Goal: Task Accomplishment & Management: Use online tool/utility

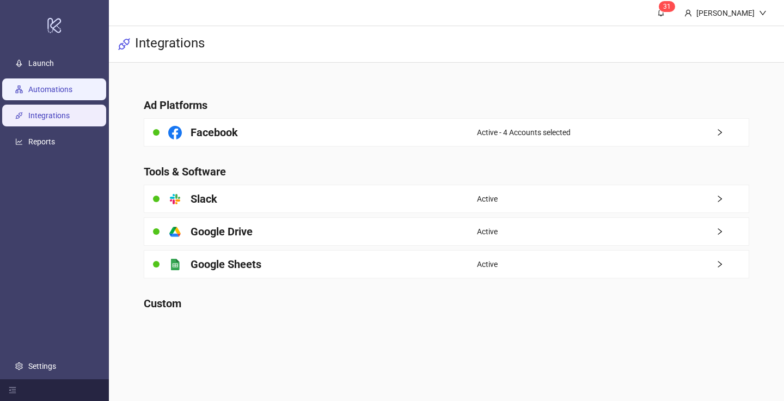
click at [72, 85] on link "Automations" at bounding box center [50, 89] width 44 height 9
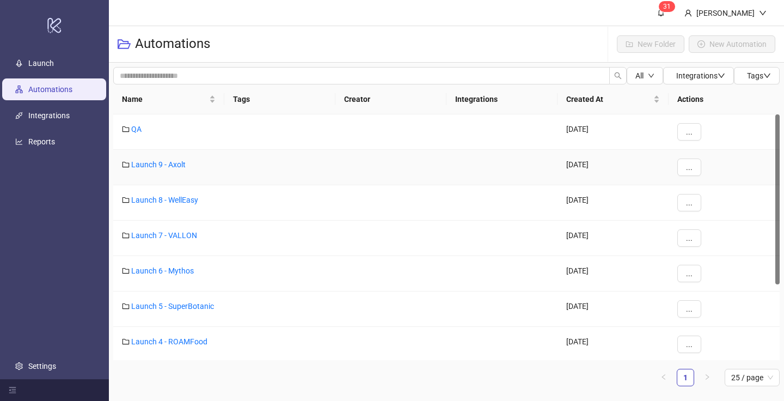
click at [156, 170] on div "Launch 9 - Axolt" at bounding box center [168, 167] width 111 height 35
click at [154, 164] on link "Launch 9 - Axolt" at bounding box center [158, 164] width 54 height 9
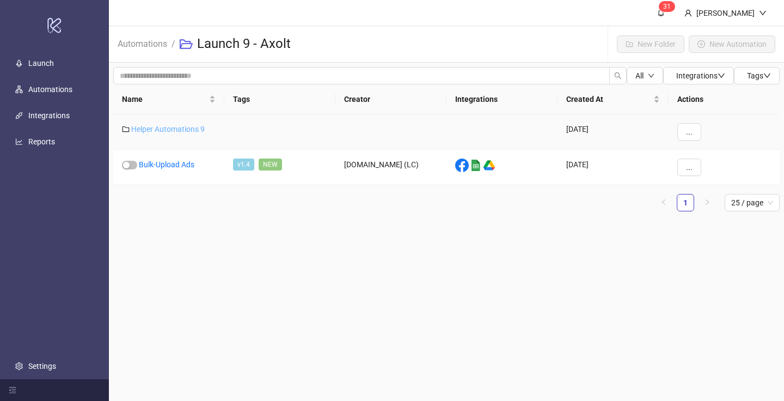
click at [160, 128] on link "Helper Automations 9" at bounding box center [167, 129] width 73 height 9
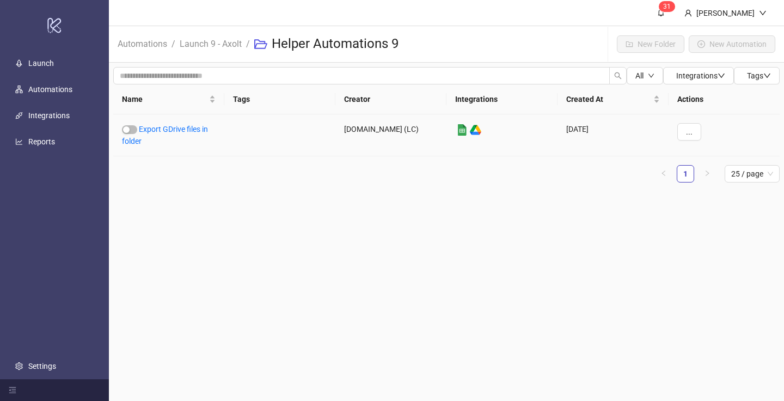
click at [160, 128] on link "Export GDrive files in folder" at bounding box center [165, 135] width 86 height 21
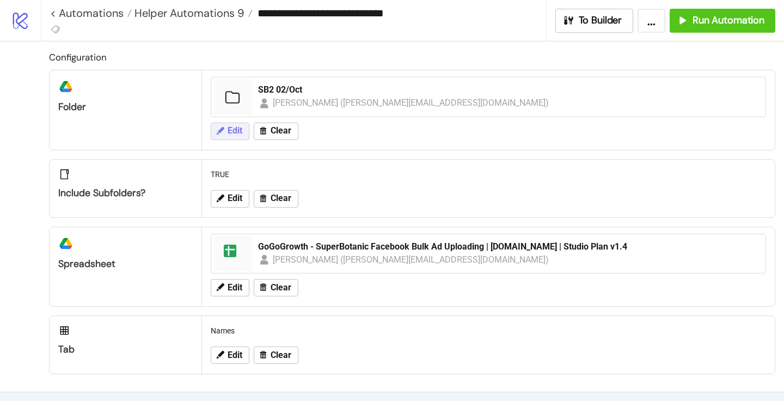
click at [224, 133] on icon at bounding box center [220, 131] width 10 height 10
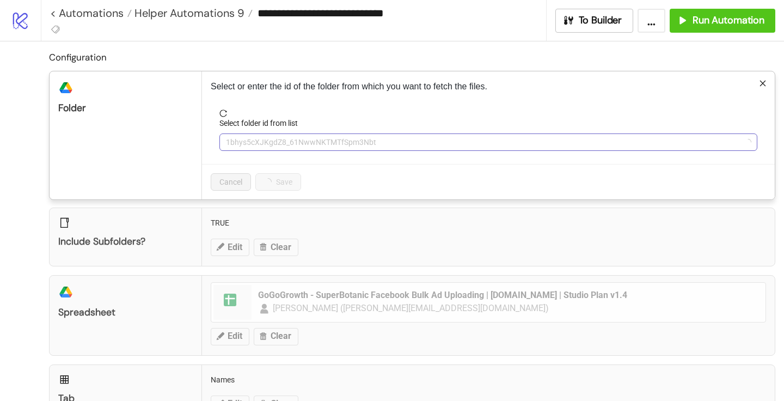
click at [234, 139] on span "1bhys5cXJKgdZ8_61NwwNKTMTfSpm3Nbt" at bounding box center [488, 142] width 525 height 16
click at [234, 138] on span "SB2 02/Oct" at bounding box center [488, 142] width 525 height 16
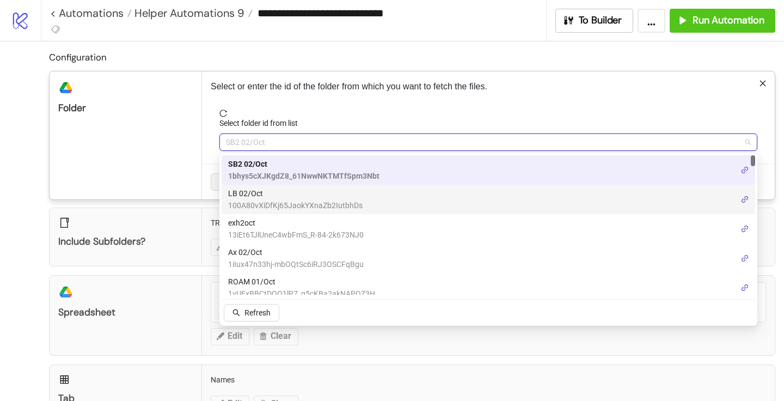
click at [266, 195] on span "LB 02/Oct" at bounding box center [295, 193] width 134 height 12
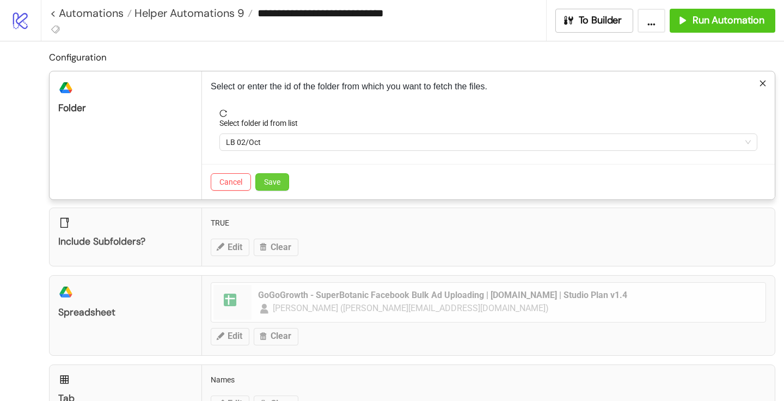
click at [272, 187] on button "Save" at bounding box center [272, 181] width 34 height 17
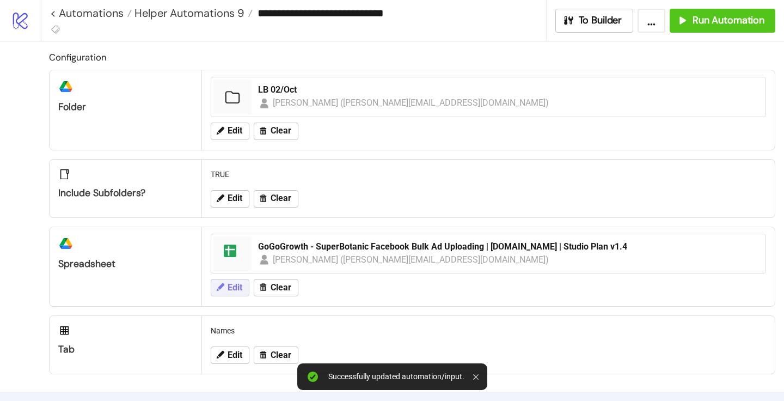
click at [236, 289] on span "Edit" at bounding box center [235, 288] width 15 height 10
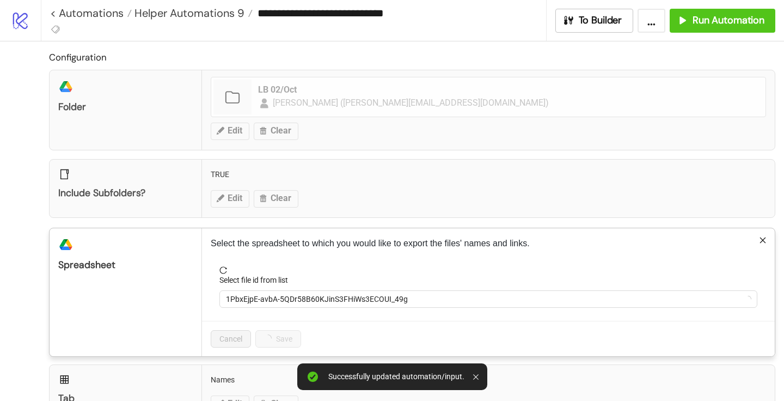
click at [278, 287] on div "Select file id from list" at bounding box center [488, 282] width 538 height 16
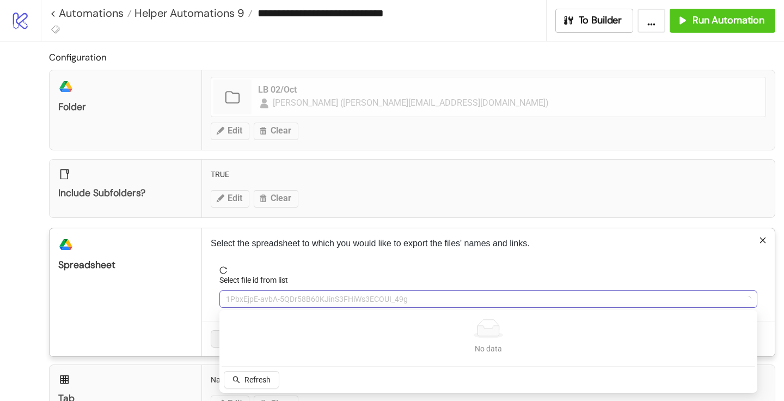
click at [274, 296] on span "1PbxEjpE-avbA-5QDr58B60KJinS3FHiWs3ECOUI_49g" at bounding box center [488, 299] width 525 height 16
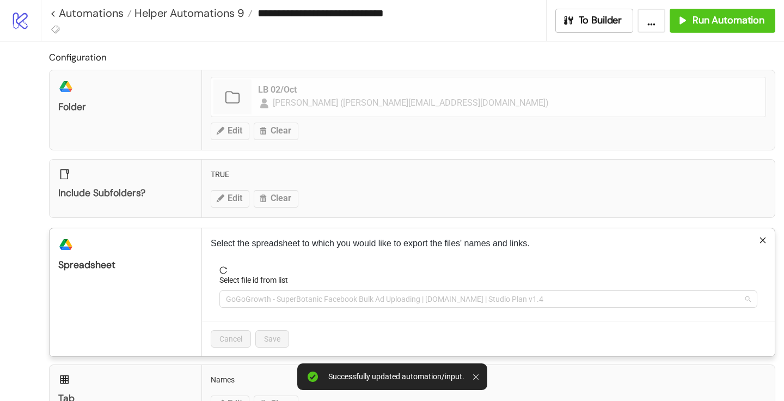
click at [274, 296] on span "GoGoGrowth - SuperBotanic Facebook Bulk Ad Uploading | [DOMAIN_NAME] | Studio P…" at bounding box center [488, 299] width 525 height 16
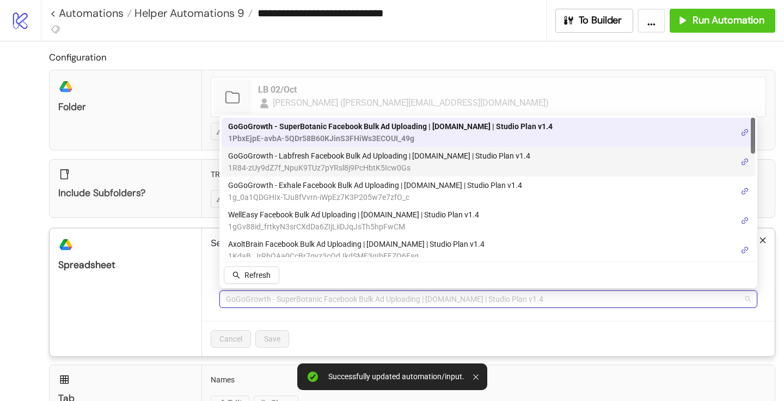
click at [288, 167] on span "1R84-zUy9dZ7f_NpuK9TUz7pYRsl8j9PcHbtK5Icw0Gs" at bounding box center [379, 168] width 302 height 12
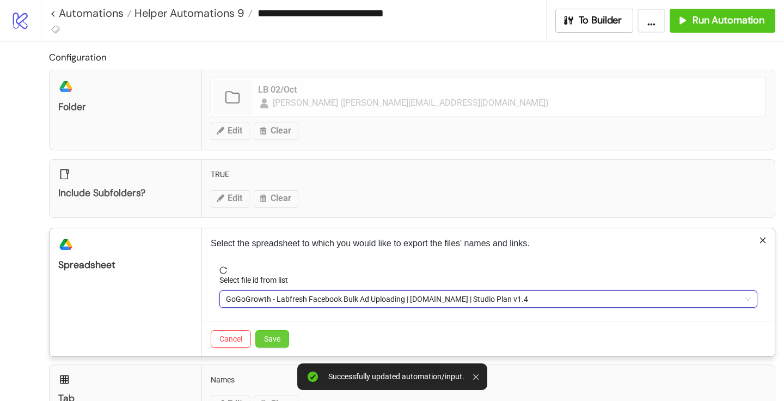
click at [279, 342] on span "Save" at bounding box center [272, 338] width 16 height 9
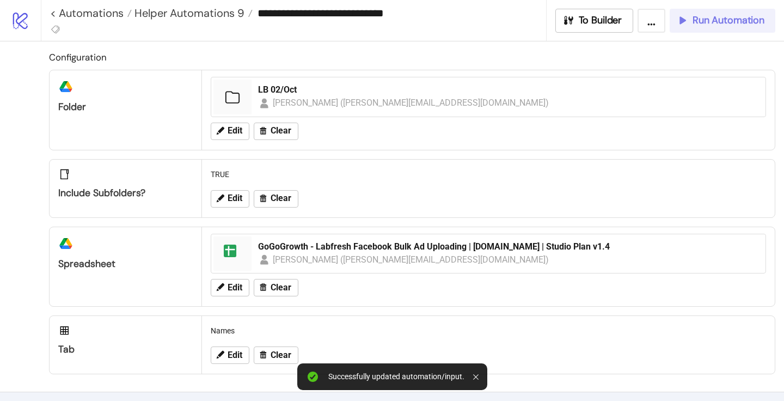
click at [720, 26] on span "Run Automation" at bounding box center [728, 20] width 72 height 13
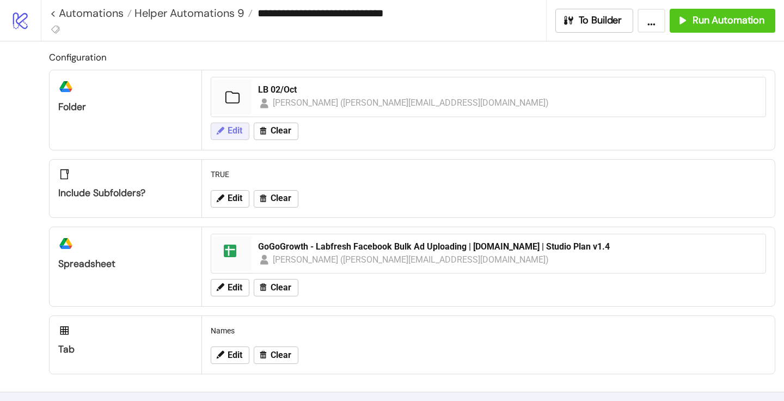
click at [234, 138] on button "Edit" at bounding box center [230, 130] width 39 height 17
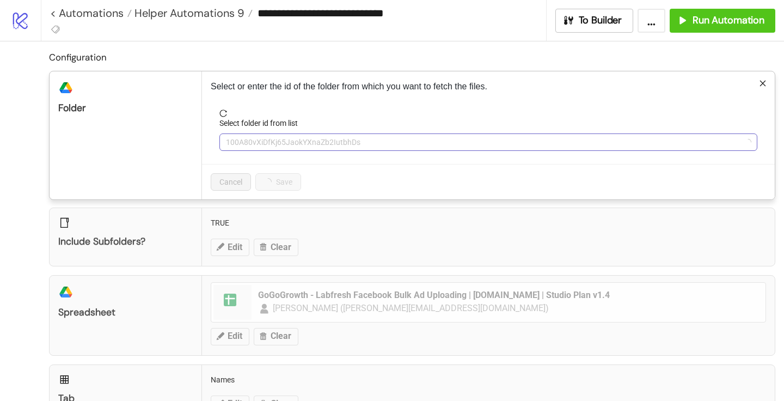
click at [253, 136] on span "100A80vXiDfKj65JaokYXnaZb2IutbhDs" at bounding box center [488, 142] width 525 height 16
click at [253, 136] on span "LB 02/Oct" at bounding box center [488, 142] width 525 height 16
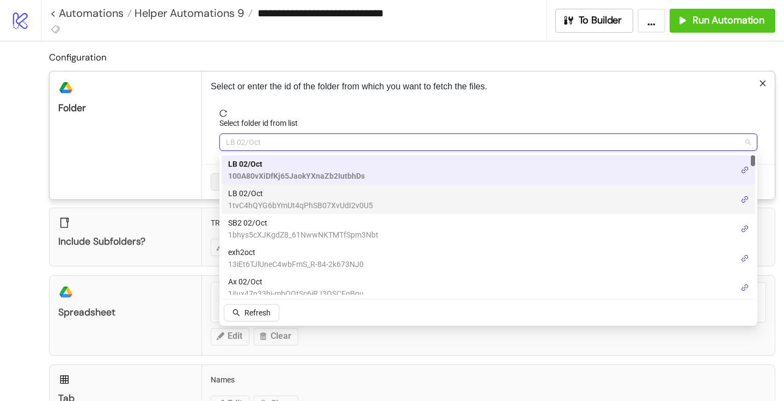
click at [256, 193] on span "LB 02/Oct" at bounding box center [300, 193] width 145 height 12
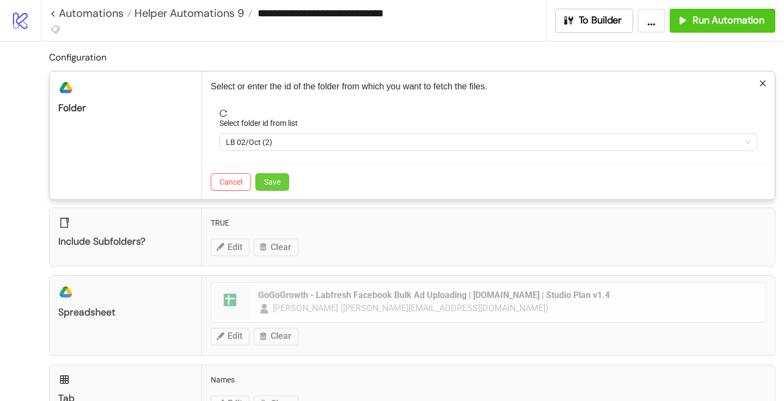
click at [273, 181] on span "Save" at bounding box center [272, 181] width 16 height 9
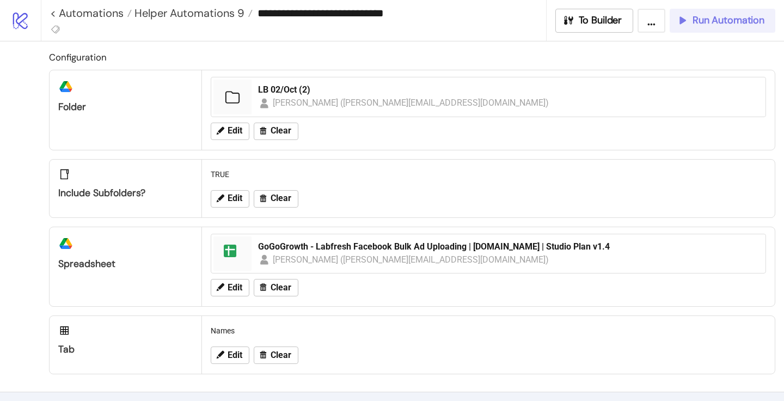
click at [726, 17] on span "Run Automation" at bounding box center [728, 20] width 72 height 13
click at [718, 25] on span "Run Automation" at bounding box center [728, 20] width 72 height 13
